Goal: Task Accomplishment & Management: Use online tool/utility

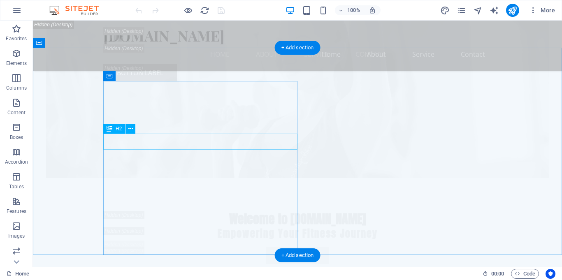
scroll to position [1241, 0]
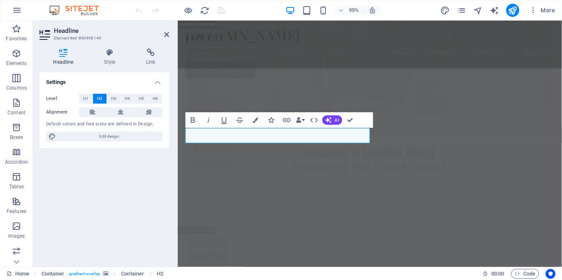
scroll to position [1277, 0]
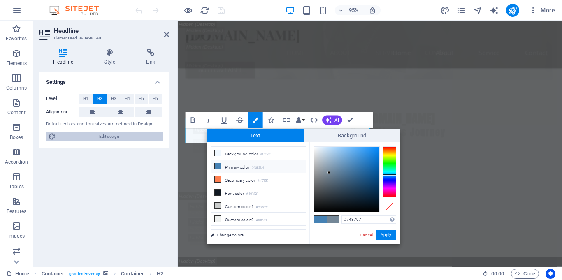
click at [101, 135] on span "Edit design" at bounding box center [109, 137] width 102 height 10
select select "px"
select select "200"
select select "px"
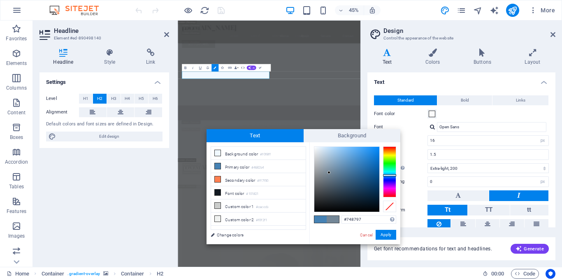
scroll to position [2208, 0]
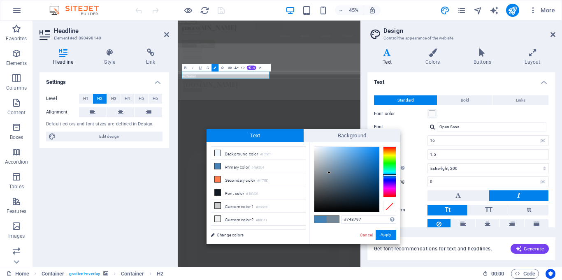
click at [415, 178] on div "Letter spacing 0 rem px" at bounding box center [461, 182] width 175 height 11
click at [456, 127] on input "Open Sans" at bounding box center [492, 127] width 110 height 10
click at [460, 128] on input "Open Sans" at bounding box center [492, 127] width 110 height 10
click at [431, 127] on div at bounding box center [432, 126] width 5 height 5
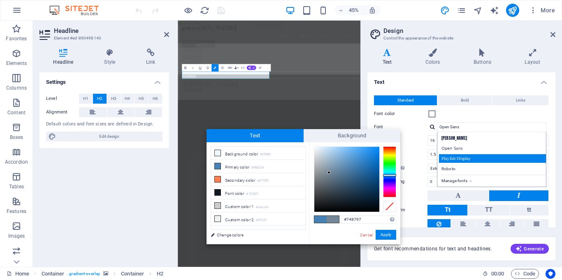
click at [446, 158] on div "Playfair Display" at bounding box center [493, 158] width 109 height 9
type input "Playfair Display"
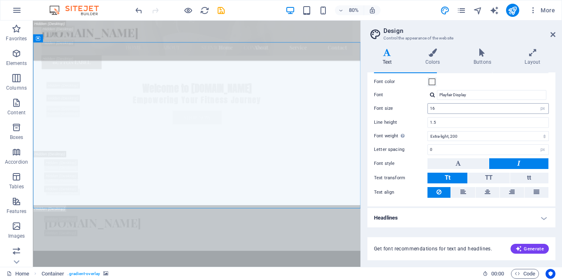
scroll to position [0, 0]
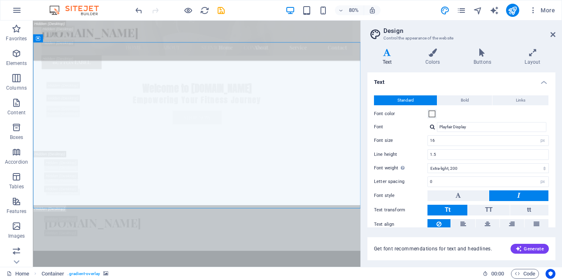
click at [556, 37] on aside "Design Control the appearance of the website Variants Text Colors Buttons Layou…" at bounding box center [462, 144] width 202 height 247
click at [554, 36] on icon at bounding box center [553, 34] width 5 height 7
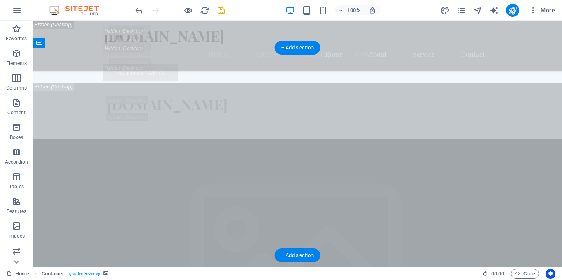
scroll to position [1241, 0]
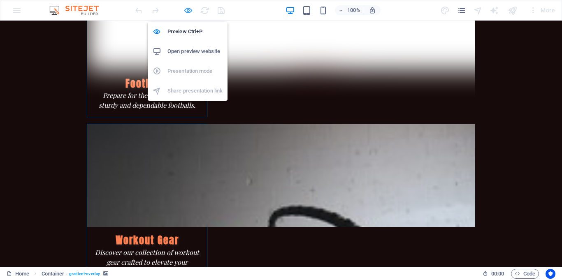
scroll to position [0, 0]
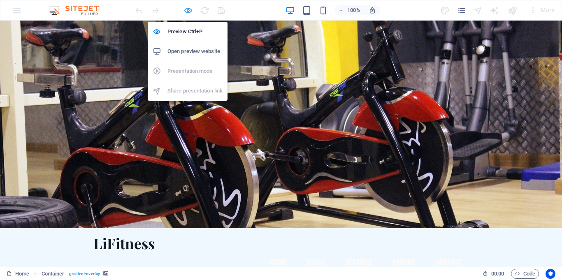
click at [0, 0] on icon "button" at bounding box center [0, 0] width 0 height 0
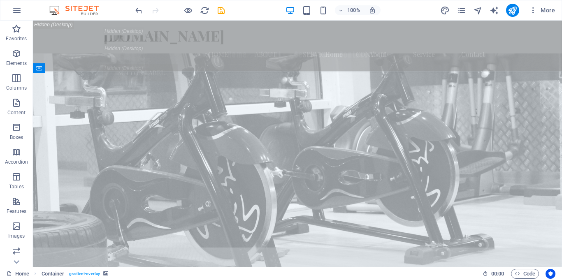
scroll to position [1314, 0]
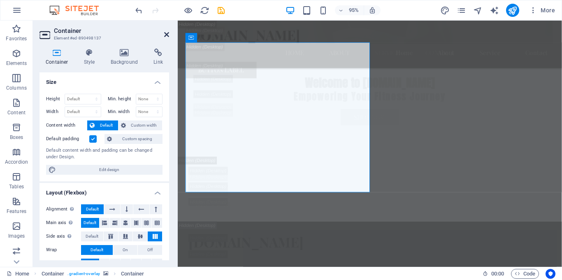
click at [167, 35] on icon at bounding box center [166, 34] width 5 height 7
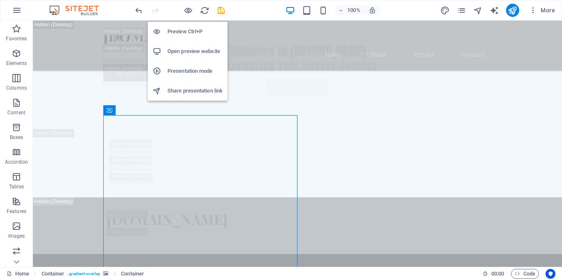
scroll to position [1206, 0]
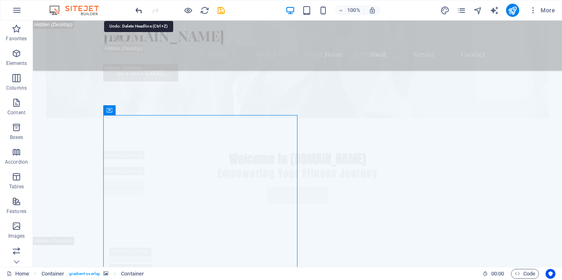
click at [0, 0] on icon "undo" at bounding box center [0, 0] width 0 height 0
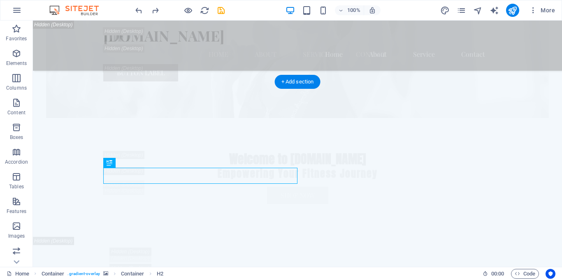
drag, startPoint x: 151, startPoint y: 177, endPoint x: 152, endPoint y: 173, distance: 4.2
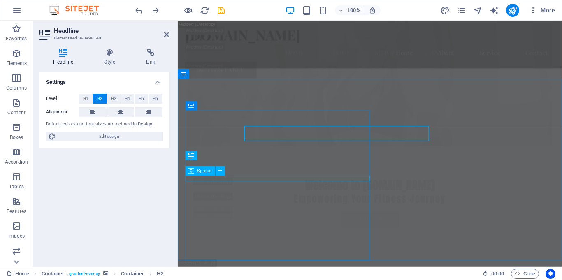
click at [219, 175] on button at bounding box center [220, 171] width 9 height 9
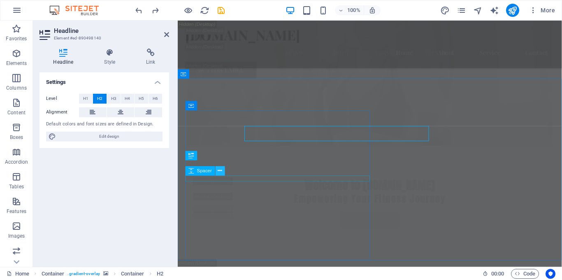
click at [219, 175] on button at bounding box center [220, 171] width 9 height 9
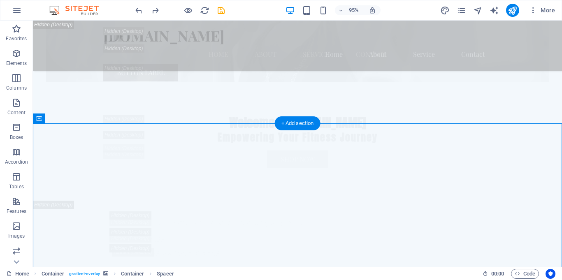
scroll to position [1206, 0]
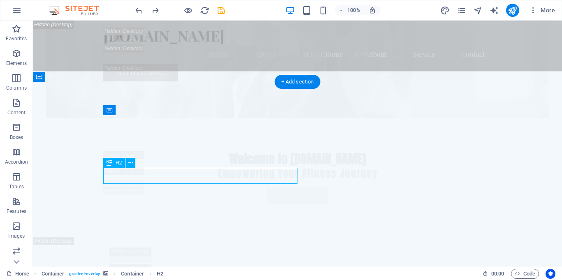
click at [0, 0] on div "Spacer" at bounding box center [0, 0] width 0 height 0
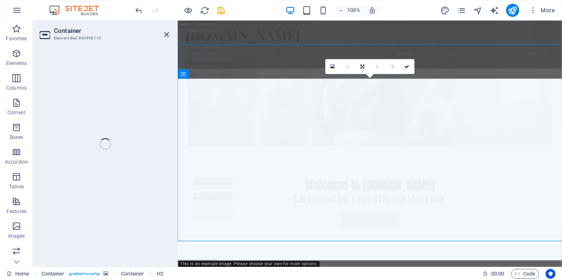
select select "header"
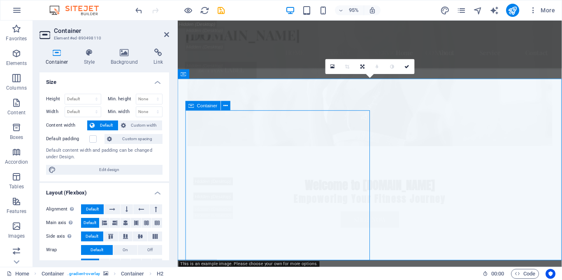
scroll to position [1243, 0]
click at [167, 35] on icon at bounding box center [166, 34] width 5 height 7
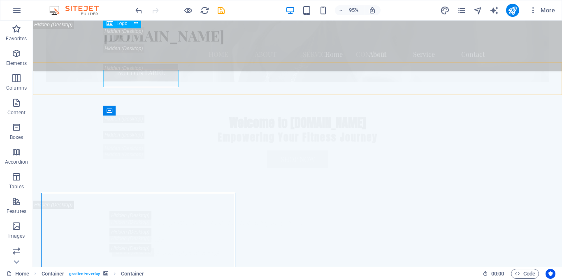
scroll to position [1206, 0]
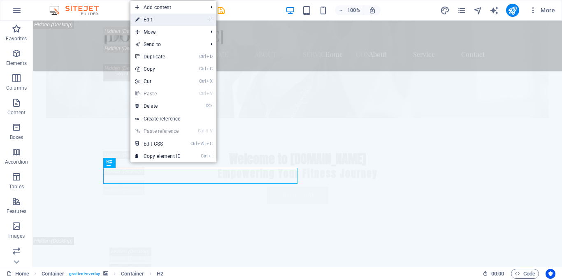
click at [197, 22] on li "⏎ Edit" at bounding box center [174, 20] width 86 height 12
click at [176, 19] on link "⏎ Edit" at bounding box center [158, 20] width 55 height 12
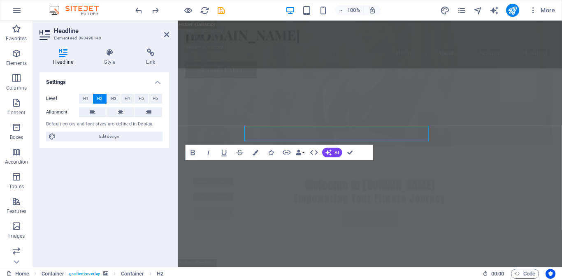
scroll to position [1243, 0]
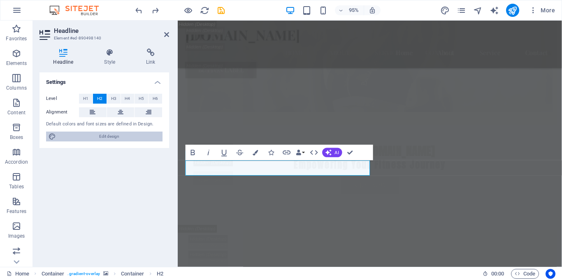
click at [131, 132] on span "Edit design" at bounding box center [109, 137] width 102 height 10
select select "px"
select select "200"
select select "px"
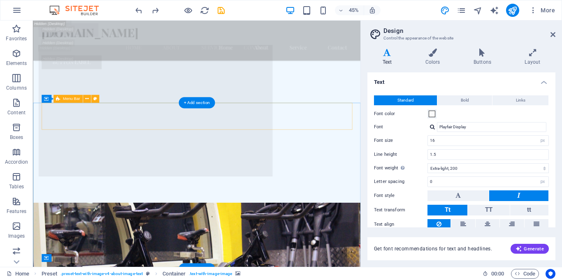
scroll to position [1395, 0]
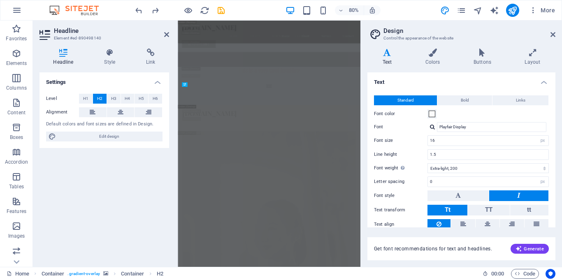
click at [144, 142] on div "Level H1 H2 H3 H4 H5 H6 Alignment Default colors and font sizes are defined in …" at bounding box center [105, 117] width 130 height 61
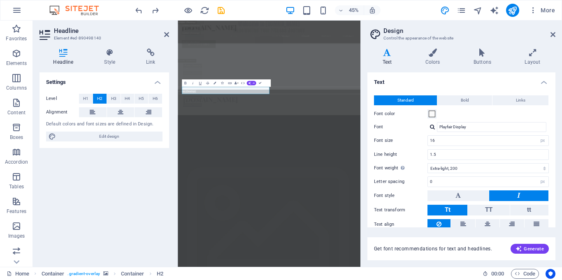
click at [556, 40] on aside "Design Control the appearance of the website Variants Text Colors Buttons Layou…" at bounding box center [462, 144] width 202 height 247
click at [552, 33] on icon at bounding box center [553, 34] width 5 height 7
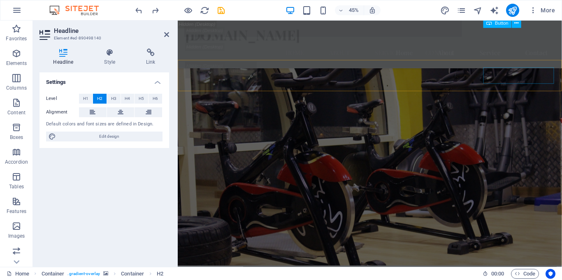
scroll to position [1243, 0]
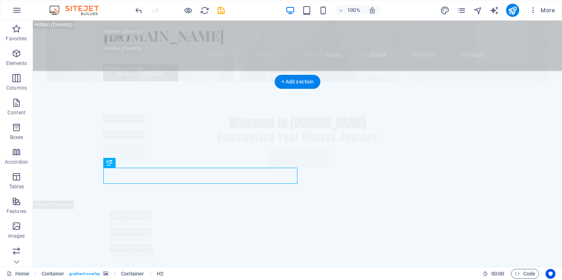
scroll to position [1206, 0]
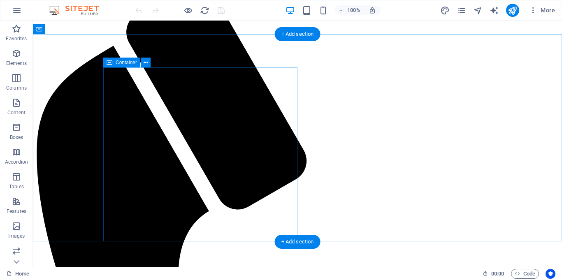
scroll to position [1254, 0]
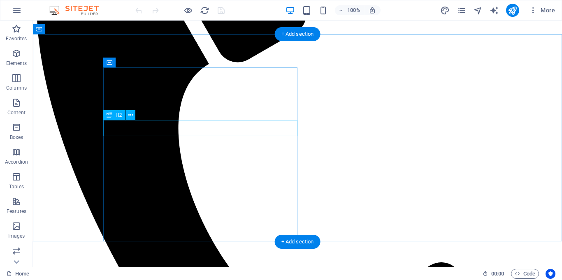
click at [138, 129] on div "Drag here to replace the existing content. Press “Ctrl” if you want to create a…" at bounding box center [298, 144] width 530 height 247
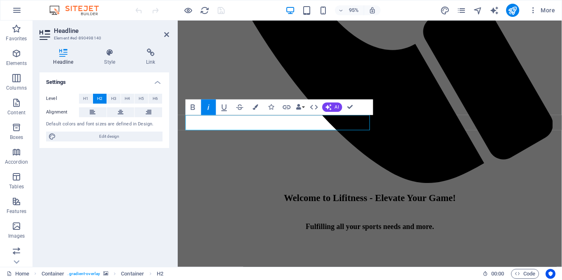
scroll to position [1290, 0]
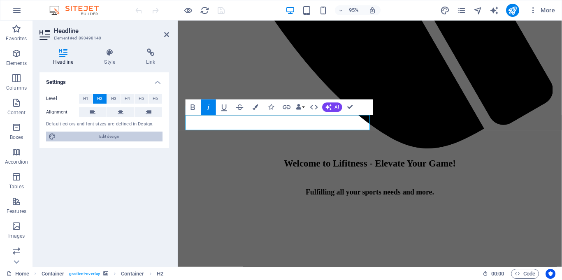
click at [125, 132] on span "Edit design" at bounding box center [109, 137] width 102 height 10
select select "px"
select select "200"
select select "px"
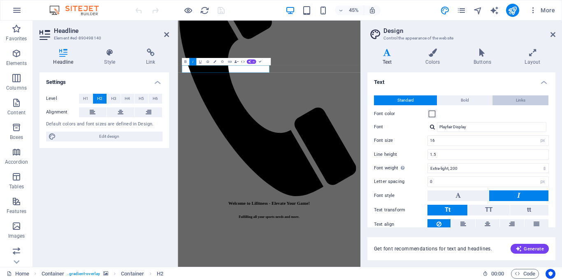
scroll to position [2222, 0]
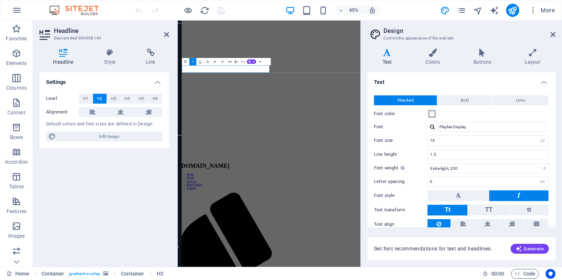
click at [434, 128] on div at bounding box center [432, 126] width 5 height 5
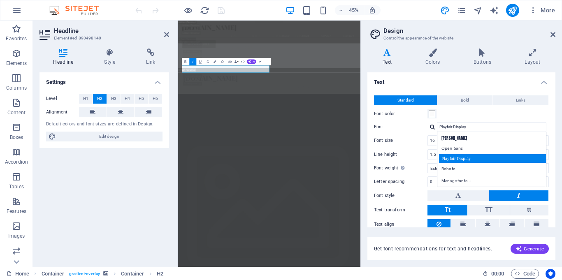
click at [446, 158] on div "Playfair Display" at bounding box center [493, 158] width 109 height 9
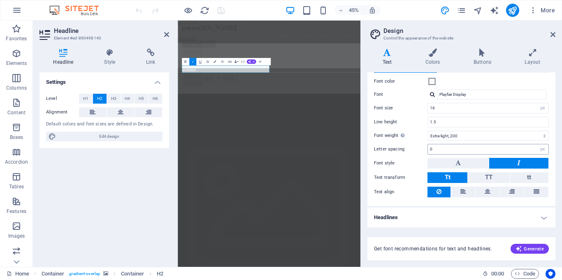
scroll to position [0, 0]
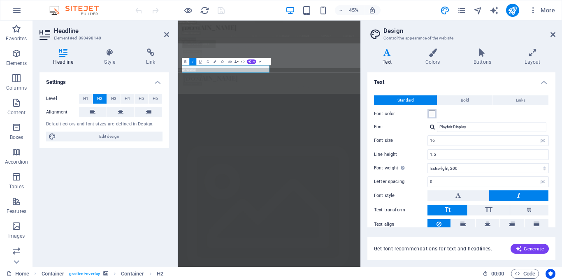
click at [432, 114] on span at bounding box center [432, 114] width 7 height 7
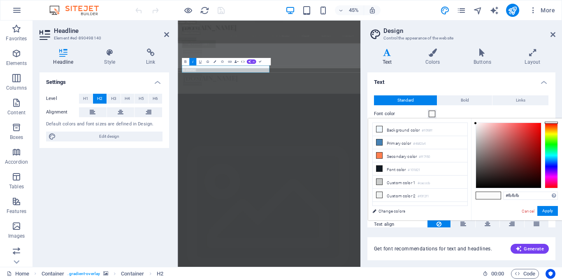
type input "#625050"
click at [544, 213] on button "Apply" at bounding box center [548, 211] width 21 height 10
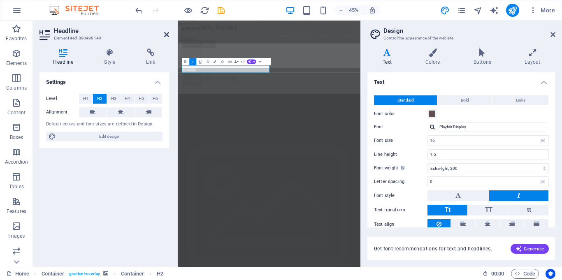
click at [166, 37] on icon at bounding box center [166, 34] width 5 height 7
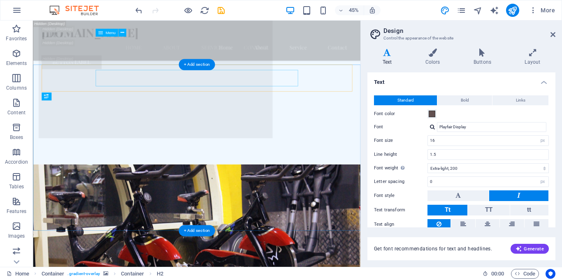
scroll to position [1443, 0]
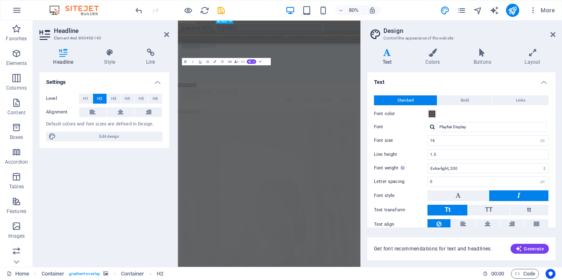
scroll to position [2222, 0]
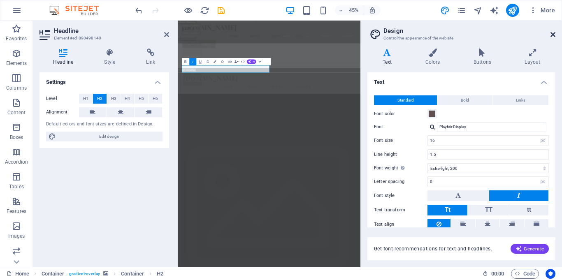
click at [553, 32] on icon at bounding box center [553, 34] width 5 height 7
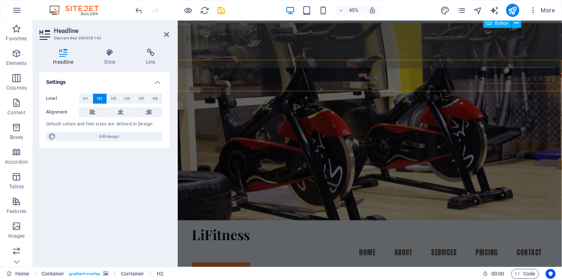
scroll to position [1290, 0]
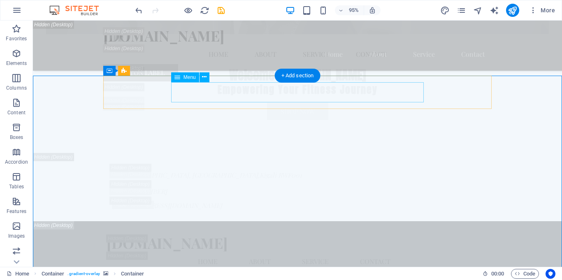
scroll to position [1254, 0]
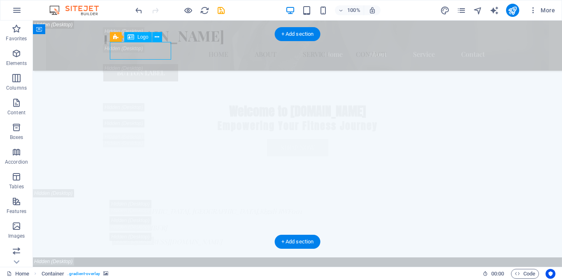
click at [164, 52] on div "H2 Banner Container Banner Menu Bar Spacer H3 Container Banner 2 columns Contai…" at bounding box center [298, 144] width 530 height 247
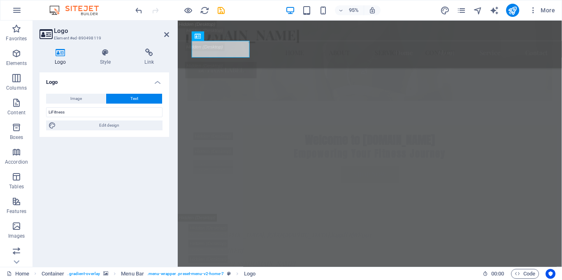
scroll to position [1290, 0]
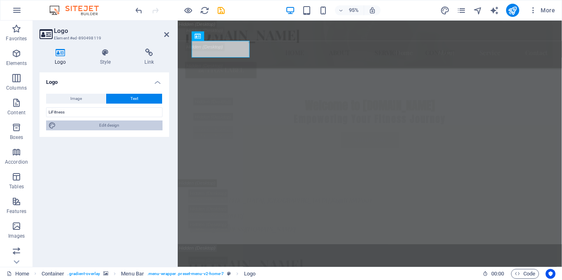
click at [130, 126] on span "Edit design" at bounding box center [109, 126] width 102 height 10
select select "px"
select select "200"
select select "px"
select select "rem"
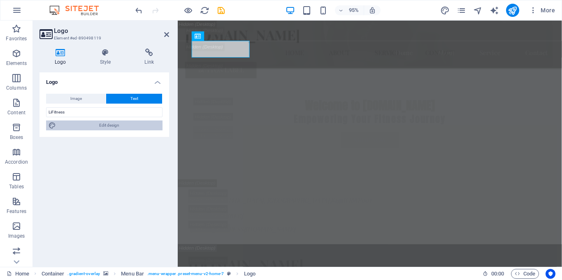
select select "700"
select select "px"
select select "rem"
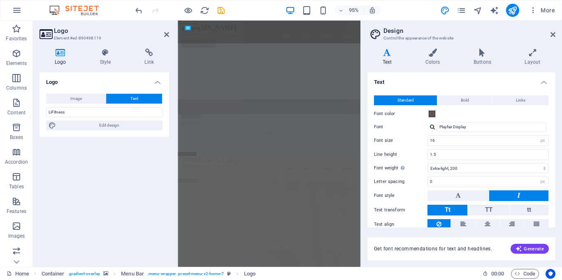
scroll to position [2222, 0]
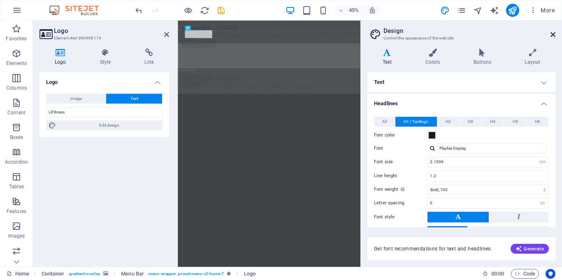
click at [551, 35] on icon at bounding box center [553, 34] width 5 height 7
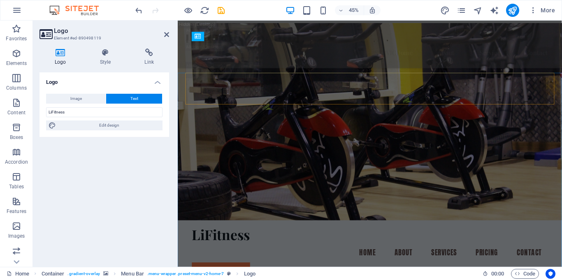
scroll to position [1290, 0]
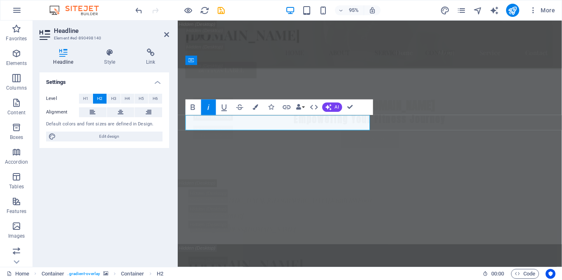
click at [212, 105] on icon "button" at bounding box center [208, 107] width 9 height 9
click at [140, 136] on span "Edit design" at bounding box center [109, 137] width 102 height 10
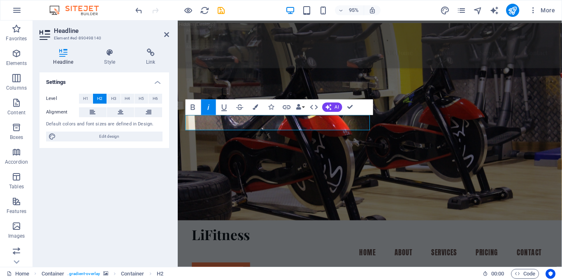
select select "rem"
select select "700"
select select "px"
select select "rem"
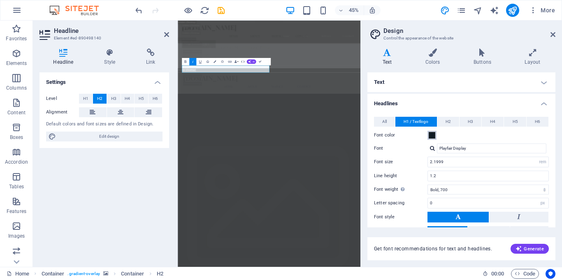
click at [433, 136] on span at bounding box center [432, 135] width 7 height 7
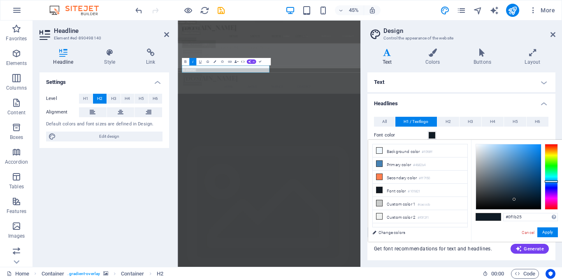
type input "#5d6e7c"
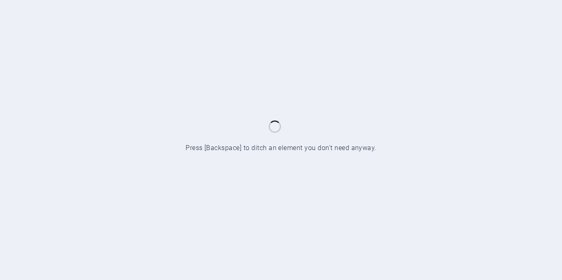
drag, startPoint x: 0, startPoint y: 0, endPoint x: 494, endPoint y: 102, distance: 504.5
click at [494, 102] on div at bounding box center [281, 140] width 562 height 280
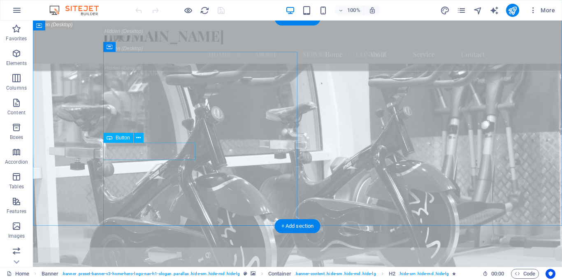
scroll to position [1270, 0]
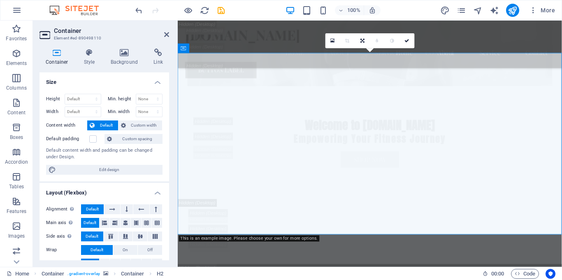
drag, startPoint x: 325, startPoint y: 108, endPoint x: 279, endPoint y: 102, distance: 47.0
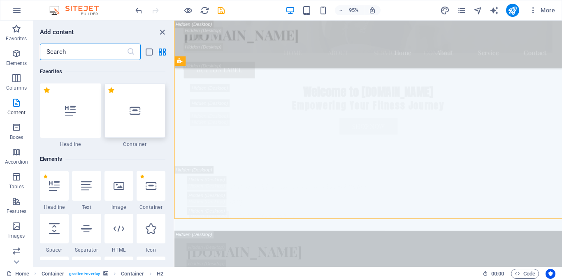
click at [164, 110] on div at bounding box center [135, 111] width 61 height 54
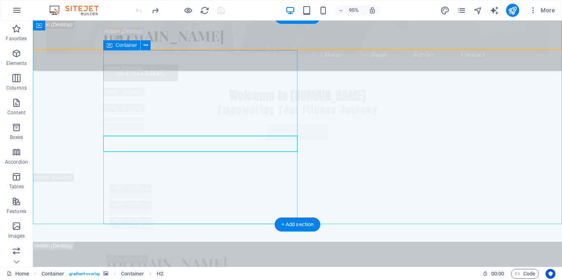
scroll to position [1271, 0]
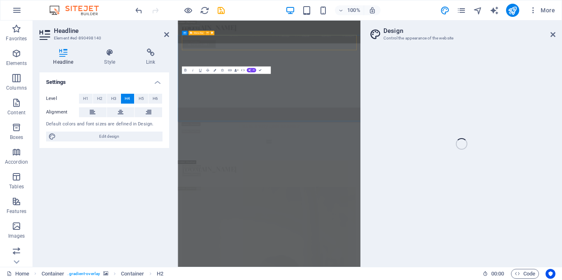
select select "px"
select select "200"
select select "px"
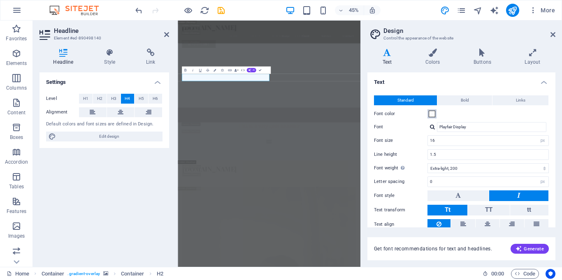
click at [431, 111] on span at bounding box center [432, 114] width 7 height 7
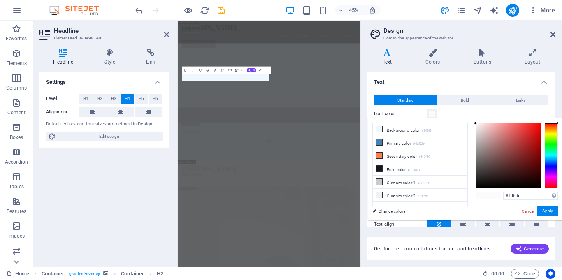
scroll to position [2203, 0]
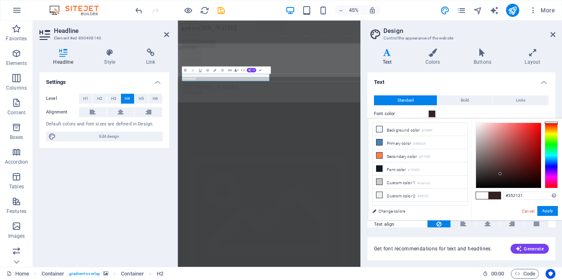
drag, startPoint x: 501, startPoint y: 174, endPoint x: 503, endPoint y: 168, distance: 7.0
click at [503, 168] on div at bounding box center [508, 155] width 65 height 65
drag, startPoint x: 503, startPoint y: 167, endPoint x: 495, endPoint y: 138, distance: 29.9
click at [495, 138] on div at bounding box center [495, 138] width 3 height 3
click at [553, 163] on div at bounding box center [551, 156] width 13 height 66
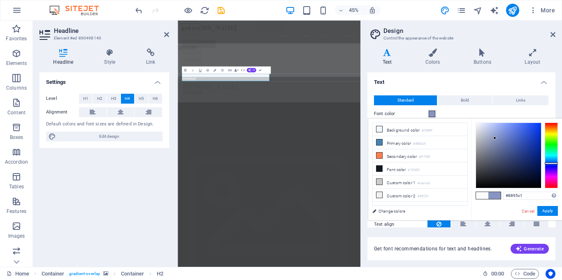
click at [555, 157] on div at bounding box center [551, 156] width 13 height 66
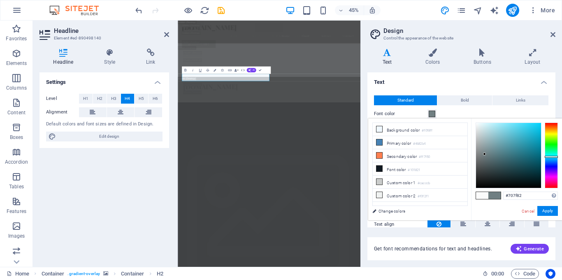
type input "#717f82"
drag, startPoint x: 495, startPoint y: 138, endPoint x: 485, endPoint y: 154, distance: 19.2
click at [485, 154] on div at bounding box center [484, 154] width 3 height 3
click at [548, 211] on button "Apply" at bounding box center [548, 211] width 21 height 10
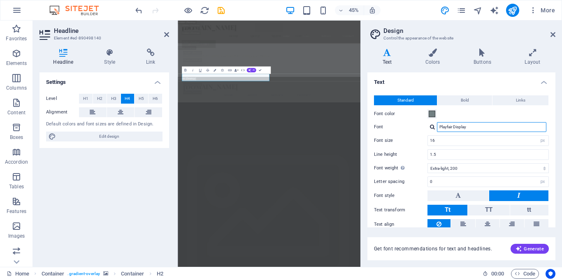
click at [477, 128] on input "Playfair Display" at bounding box center [492, 127] width 110 height 10
click at [433, 129] on div at bounding box center [432, 126] width 5 height 5
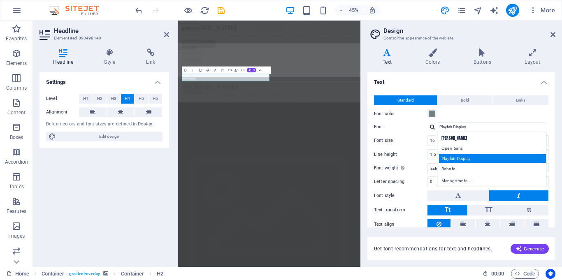
click at [460, 160] on div "Playfair Display" at bounding box center [493, 158] width 109 height 9
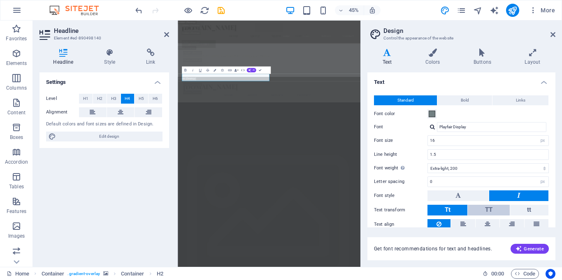
scroll to position [33, 0]
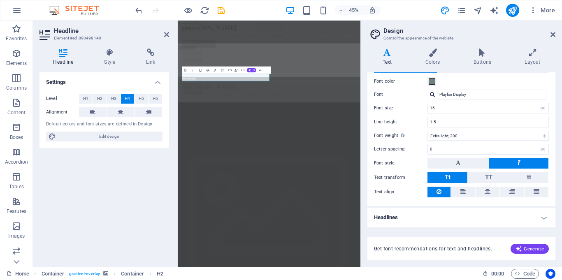
click at [524, 166] on button at bounding box center [519, 163] width 59 height 11
click at [453, 160] on button at bounding box center [458, 163] width 61 height 11
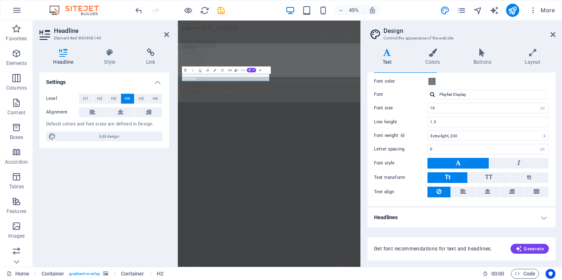
click at [453, 160] on button at bounding box center [458, 163] width 61 height 11
click at [434, 64] on h4 "Colors" at bounding box center [435, 57] width 48 height 17
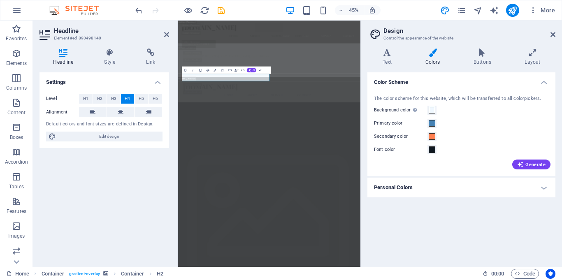
click at [440, 190] on h4 "Personal Colors" at bounding box center [462, 188] width 188 height 20
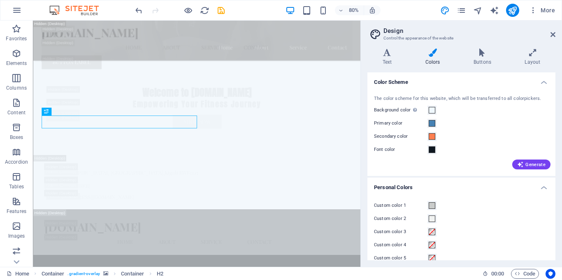
scroll to position [11, 0]
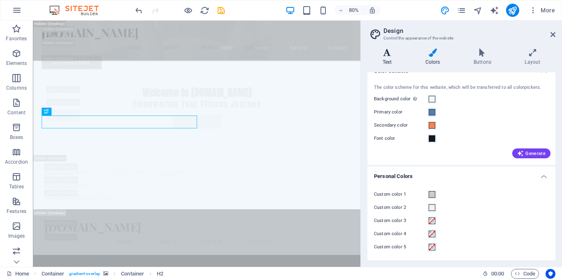
click at [389, 56] on icon at bounding box center [388, 53] width 40 height 8
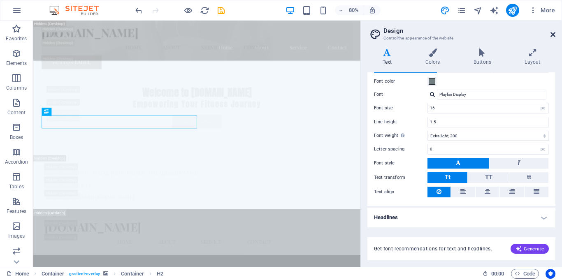
click at [553, 35] on icon at bounding box center [553, 34] width 5 height 7
click at [443, 35] on div "lifitness.rw Menu Home About Service Contact Button label" at bounding box center [238, 55] width 410 height 68
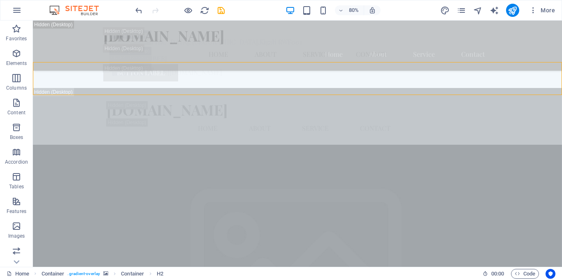
scroll to position [1235, 0]
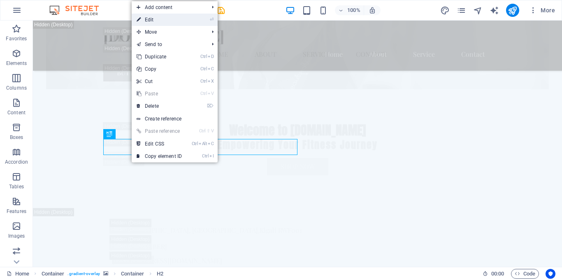
click at [197, 21] on li "⏎ Edit" at bounding box center [175, 20] width 86 height 12
click at [152, 23] on link "⏎ Edit" at bounding box center [159, 20] width 55 height 12
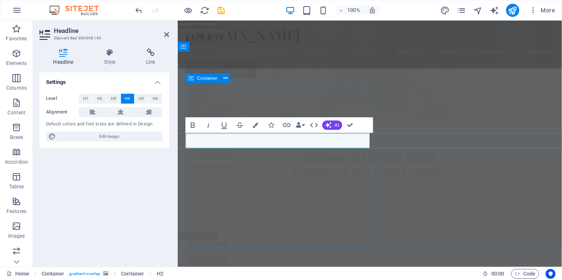
scroll to position [1271, 0]
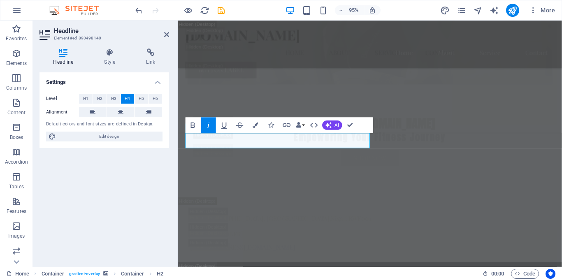
click at [212, 127] on icon "button" at bounding box center [208, 125] width 9 height 9
click at [258, 125] on icon "button" at bounding box center [255, 125] width 5 height 5
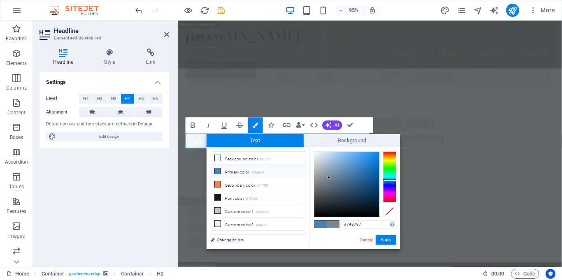
click at [342, 125] on div "Bold Italic Underline Strikethrough Colors Icons Link Data Bindings Company Fir…" at bounding box center [272, 126] width 173 height 16
click at [338, 125] on span "AI" at bounding box center [337, 125] width 4 height 5
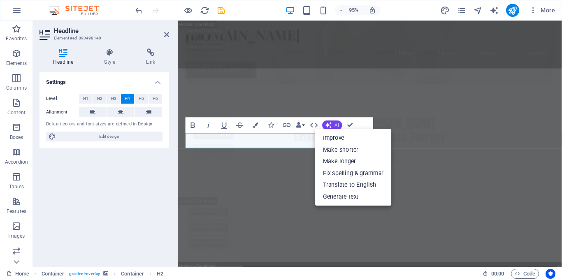
click at [338, 125] on span "AI" at bounding box center [337, 125] width 4 height 5
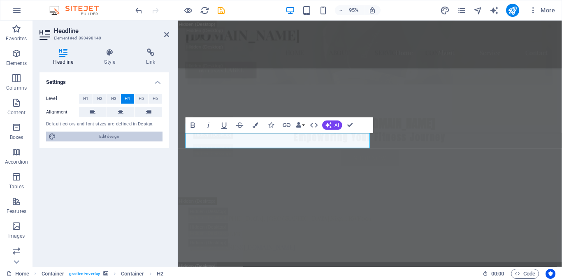
click at [126, 132] on span "Edit design" at bounding box center [109, 137] width 102 height 10
select select "px"
select select "200"
select select "px"
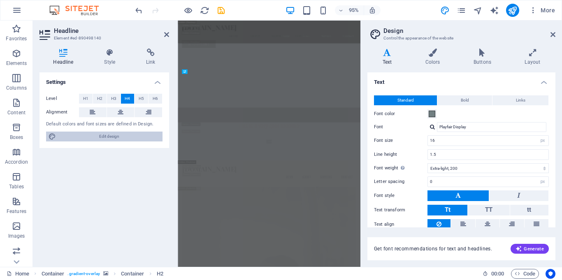
scroll to position [2203, 0]
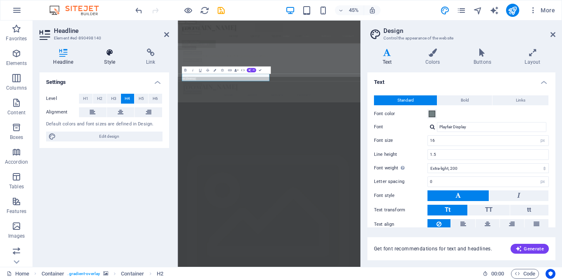
click at [111, 53] on icon at bounding box center [110, 53] width 39 height 8
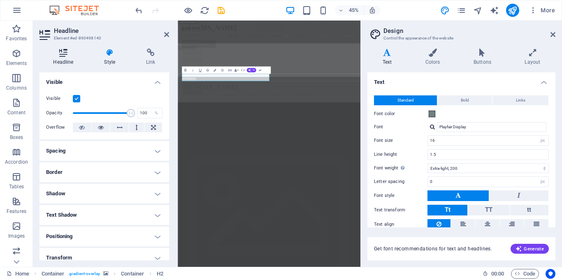
click at [57, 59] on h4 "Headline" at bounding box center [65, 57] width 51 height 17
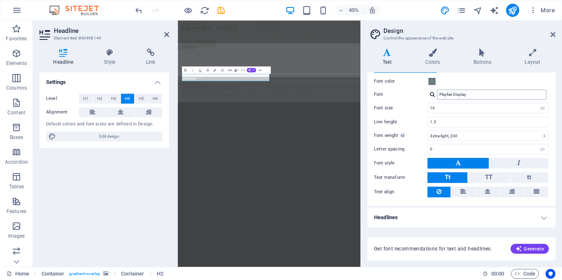
scroll to position [0, 0]
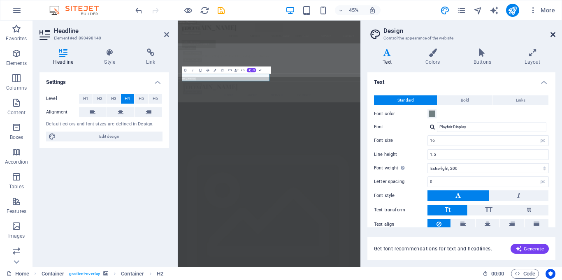
click at [553, 33] on icon at bounding box center [553, 34] width 5 height 7
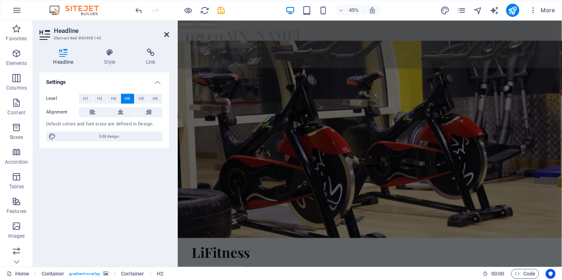
scroll to position [1271, 0]
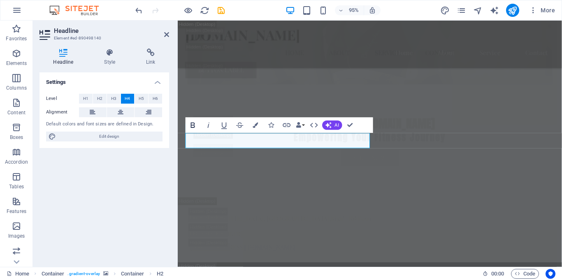
click at [196, 126] on icon "button" at bounding box center [192, 125] width 9 height 9
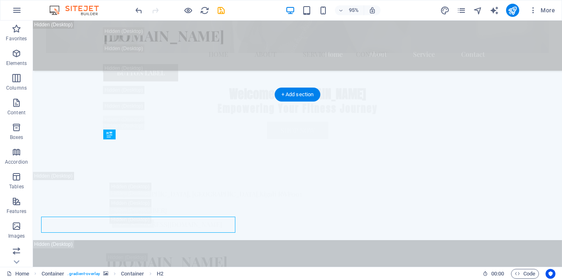
scroll to position [1235, 0]
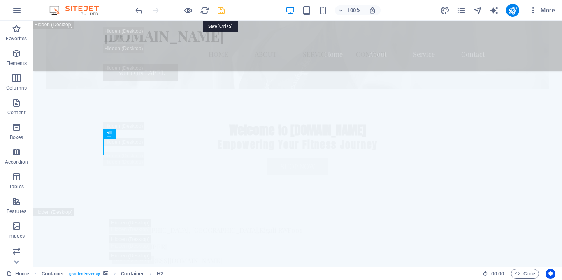
click at [224, 13] on icon "save" at bounding box center [221, 10] width 9 height 9
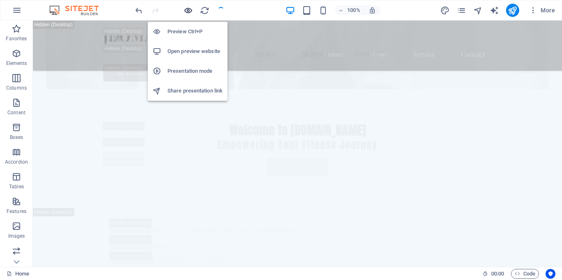
click at [189, 215] on icon "button" at bounding box center [261, 218] width 369 height 7
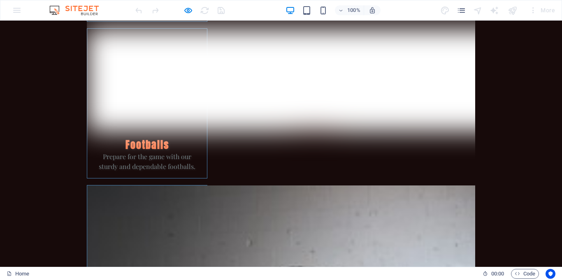
scroll to position [1369, 0]
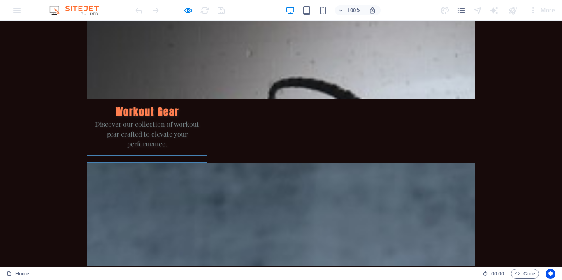
click at [485, 272] on icon at bounding box center [485, 273] width 5 height 5
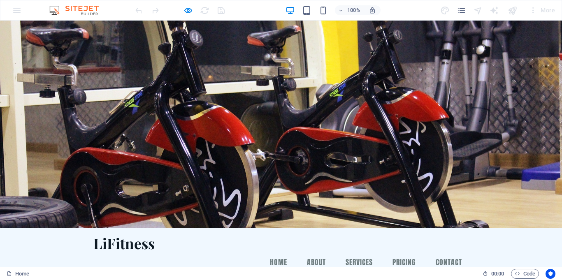
scroll to position [1, 0]
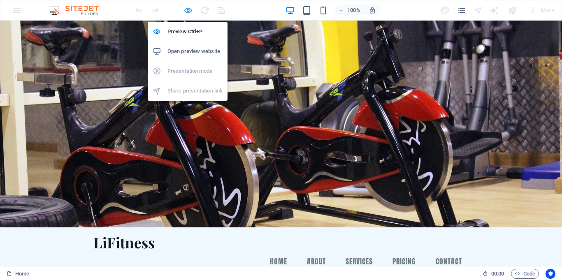
click at [0, 0] on icon "button" at bounding box center [0, 0] width 0 height 0
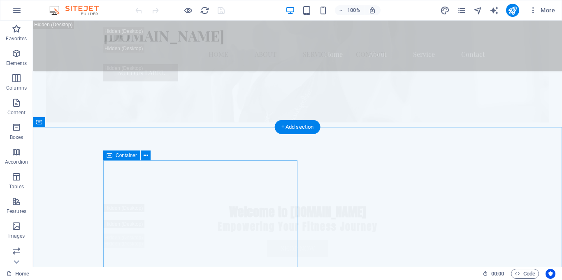
scroll to position [1203, 0]
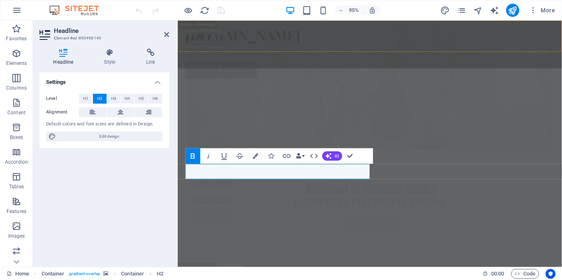
scroll to position [1239, 0]
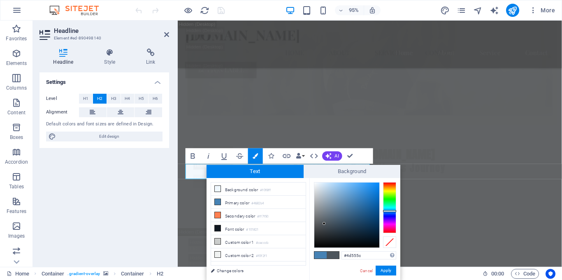
drag, startPoint x: 326, startPoint y: 212, endPoint x: 324, endPoint y: 224, distance: 12.5
click at [324, 224] on div at bounding box center [347, 215] width 65 height 65
drag, startPoint x: 324, startPoint y: 224, endPoint x: 313, endPoint y: 275, distance: 52.7
click at [0, 0] on div "#000000 Supported formats #0852ed rgb(8, 82, 237) rgba(8, 82, 237, 90%) hsv(221…" at bounding box center [0, 0] width 0 height 0
type input "#000000"
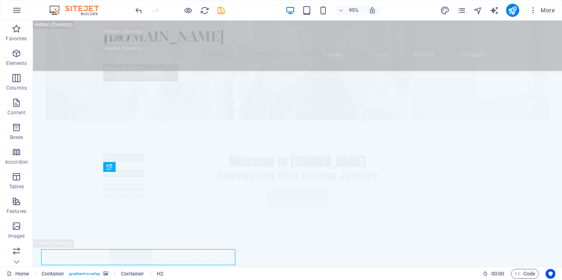
scroll to position [1203, 0]
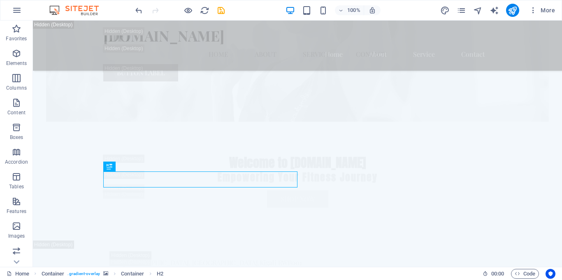
click at [249, 139] on div "H2 Banner Container Menu Banner Menu Bar Menu Bar Menu H3 Container Banner Cont…" at bounding box center [298, 144] width 530 height 247
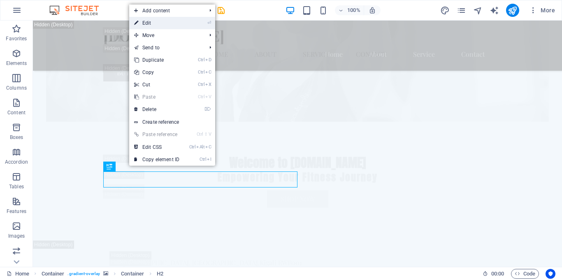
click at [184, 27] on link "⏎ Edit" at bounding box center [156, 23] width 55 height 12
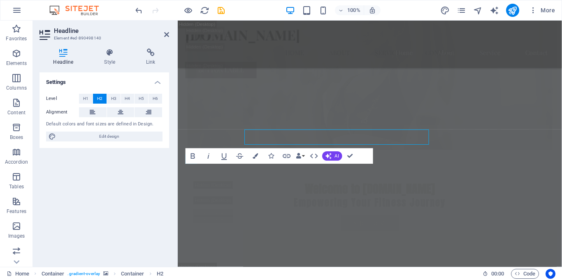
scroll to position [1239, 0]
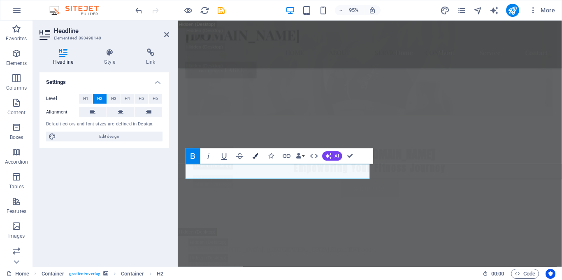
click at [257, 159] on button "Colors" at bounding box center [255, 157] width 15 height 16
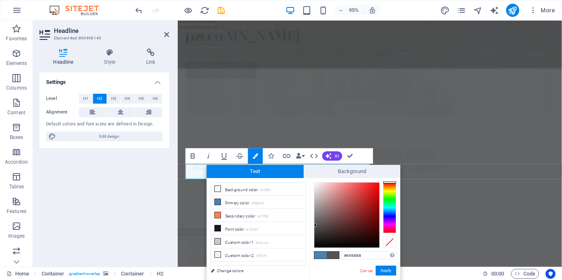
type input "#6b6969"
drag, startPoint x: 322, startPoint y: 242, endPoint x: 315, endPoint y: 220, distance: 22.8
click at [315, 220] on div at bounding box center [347, 215] width 65 height 65
click at [392, 268] on button "Apply" at bounding box center [386, 271] width 21 height 10
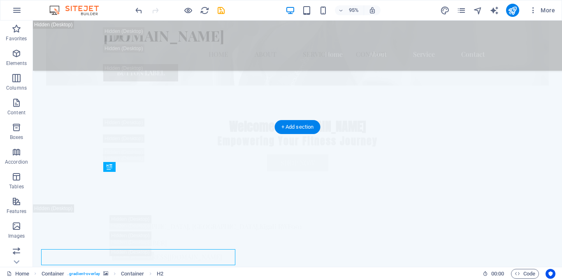
scroll to position [1203, 0]
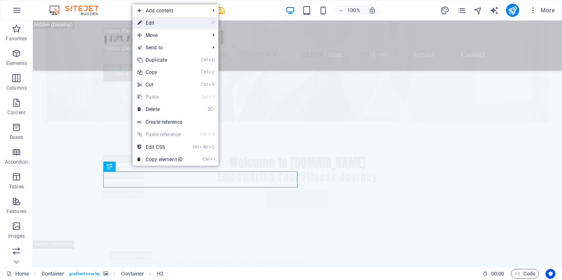
click at [180, 26] on link "⏎ Edit" at bounding box center [160, 23] width 55 height 12
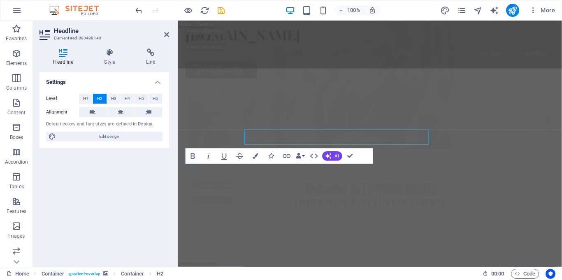
scroll to position [1239, 0]
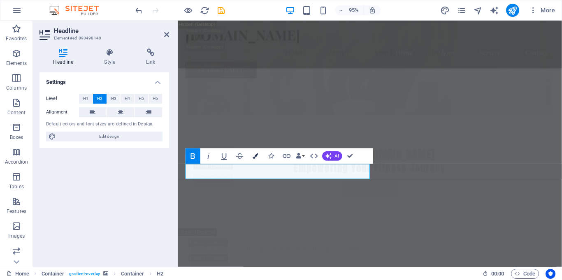
click at [252, 159] on button "Colors" at bounding box center [255, 157] width 15 height 16
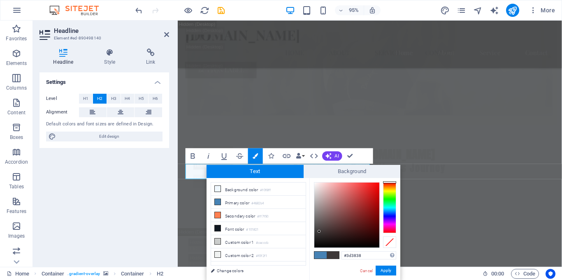
drag, startPoint x: 316, startPoint y: 223, endPoint x: 319, endPoint y: 232, distance: 9.1
click at [319, 232] on div at bounding box center [347, 215] width 65 height 65
type input "#3d3939"
click at [393, 271] on button "Apply" at bounding box center [386, 271] width 21 height 10
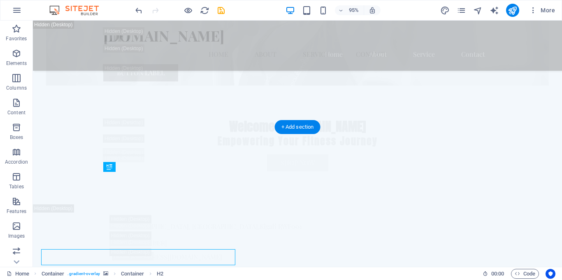
scroll to position [1203, 0]
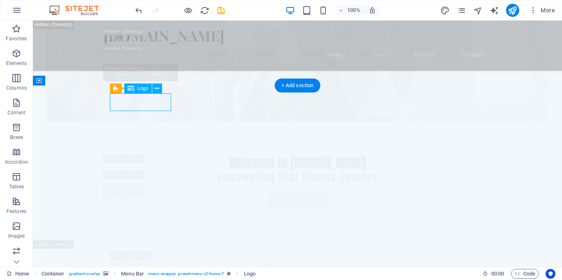
click at [158, 89] on icon at bounding box center [157, 88] width 5 height 9
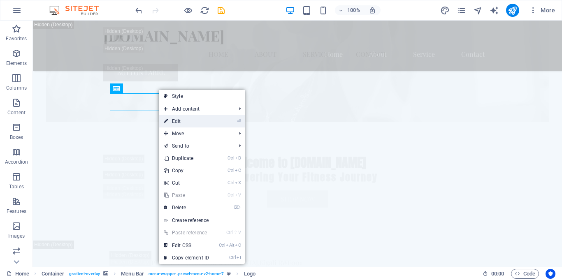
click at [191, 120] on link "⏎ Edit" at bounding box center [186, 121] width 55 height 12
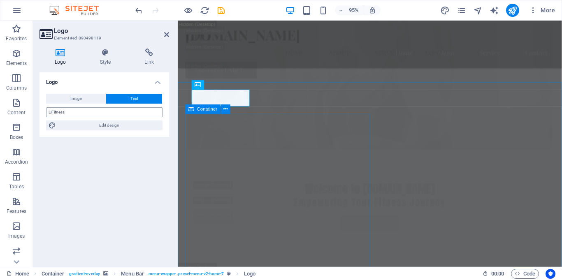
scroll to position [1239, 0]
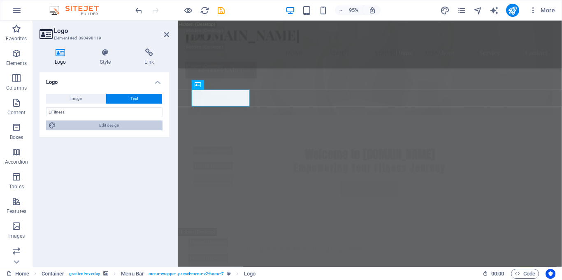
click at [120, 126] on span "Edit design" at bounding box center [109, 126] width 102 height 10
select select "rem"
select select "700"
select select "px"
select select "rem"
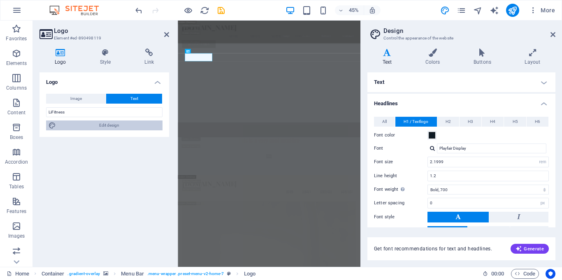
scroll to position [2170, 0]
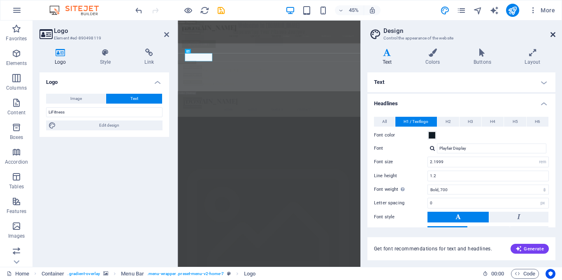
click at [554, 31] on icon at bounding box center [553, 34] width 5 height 7
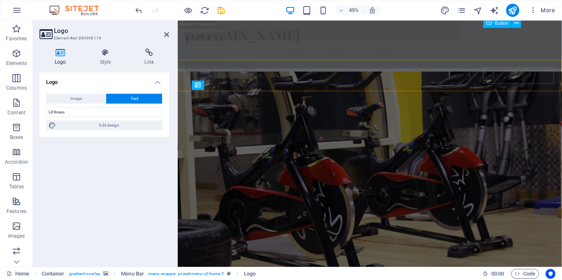
scroll to position [1239, 0]
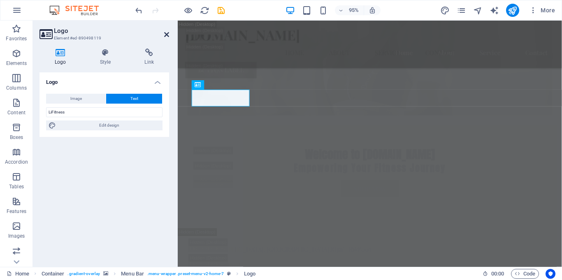
click at [166, 35] on icon at bounding box center [166, 34] width 5 height 7
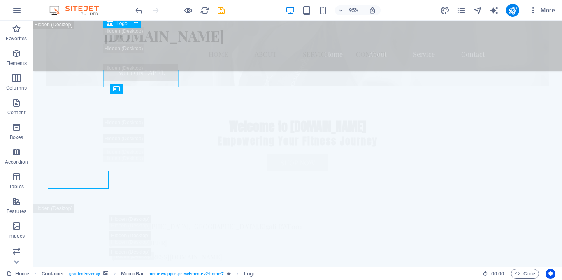
scroll to position [1203, 0]
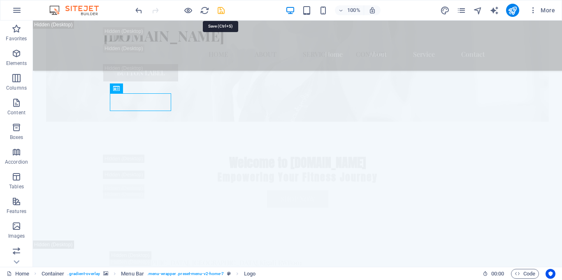
click at [221, 254] on icon "save" at bounding box center [261, 259] width 369 height 10
